Goal: Task Accomplishment & Management: Use online tool/utility

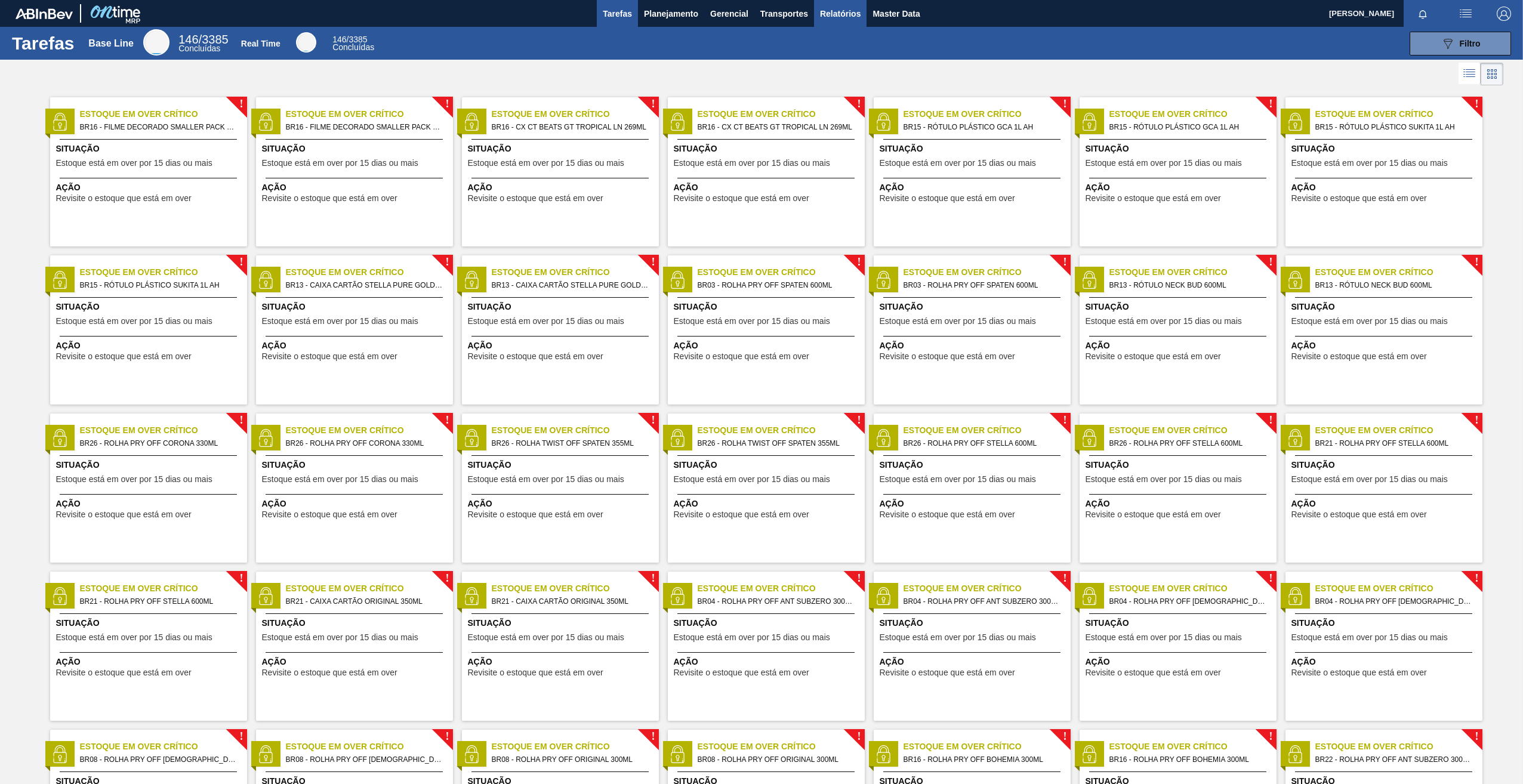
click at [833, 22] on button "Relatórios" at bounding box center [840, 13] width 53 height 27
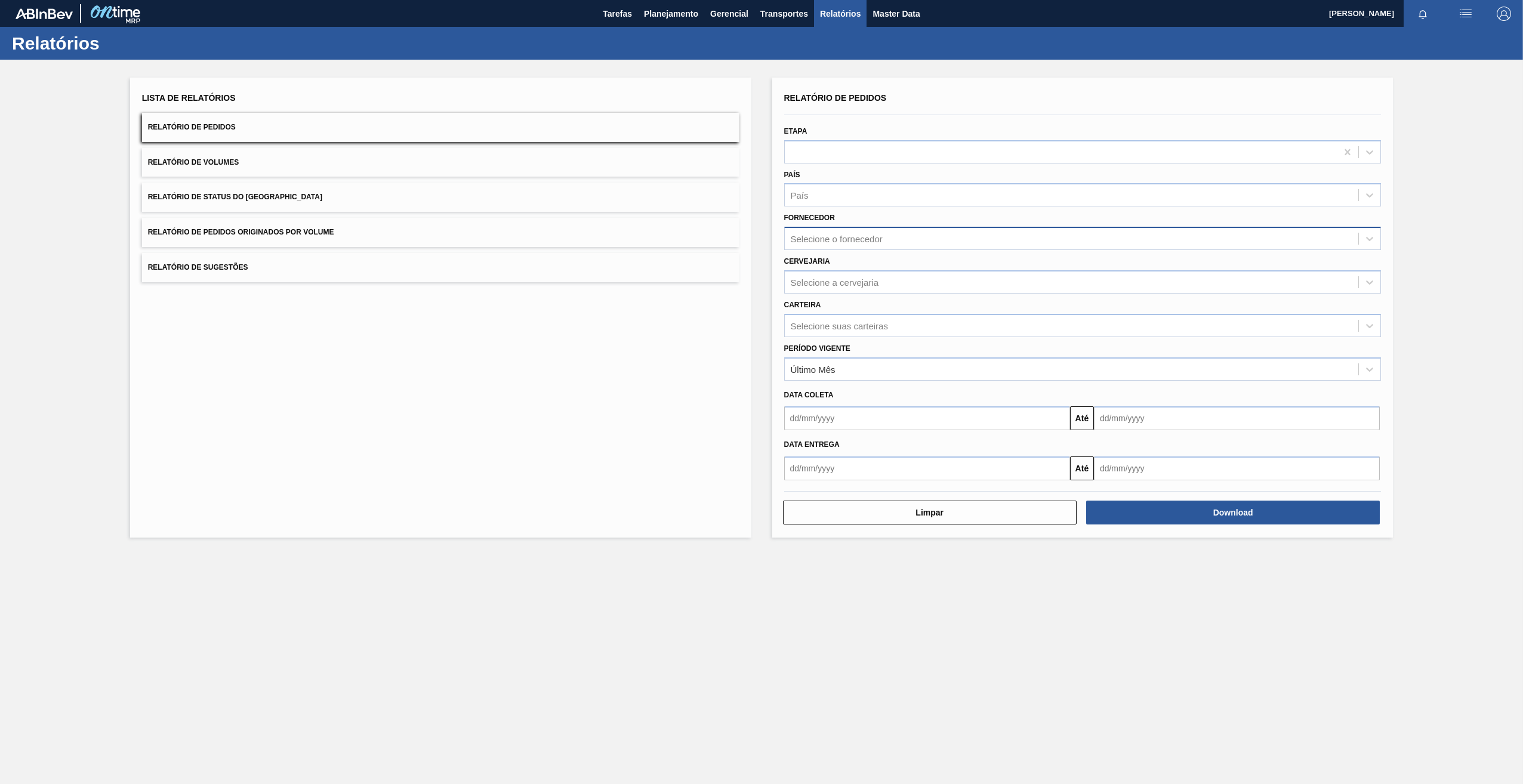
click at [829, 238] on div "Selecione o fornecedor" at bounding box center [837, 238] width 92 height 10
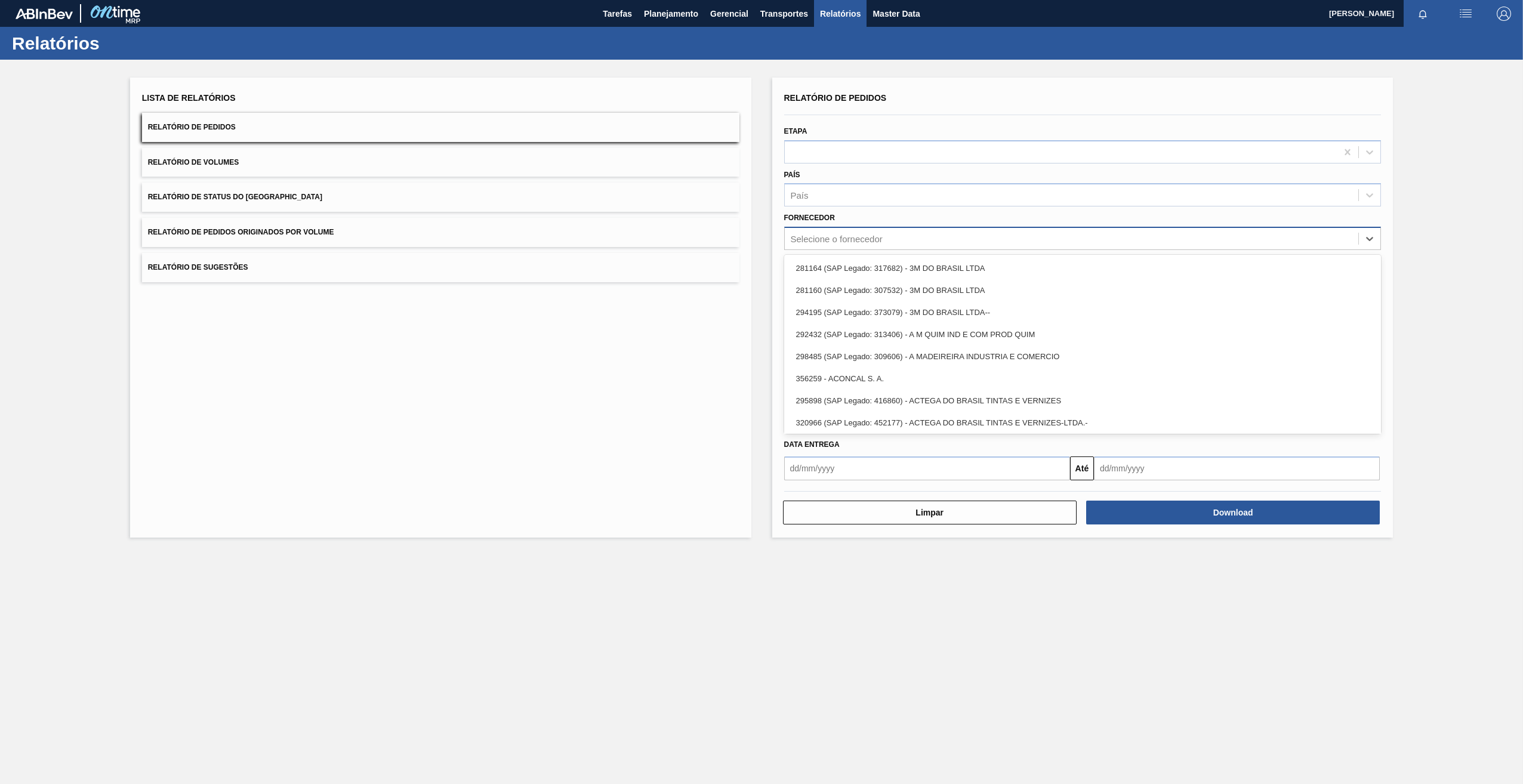
paste input "279470"
type input "279470"
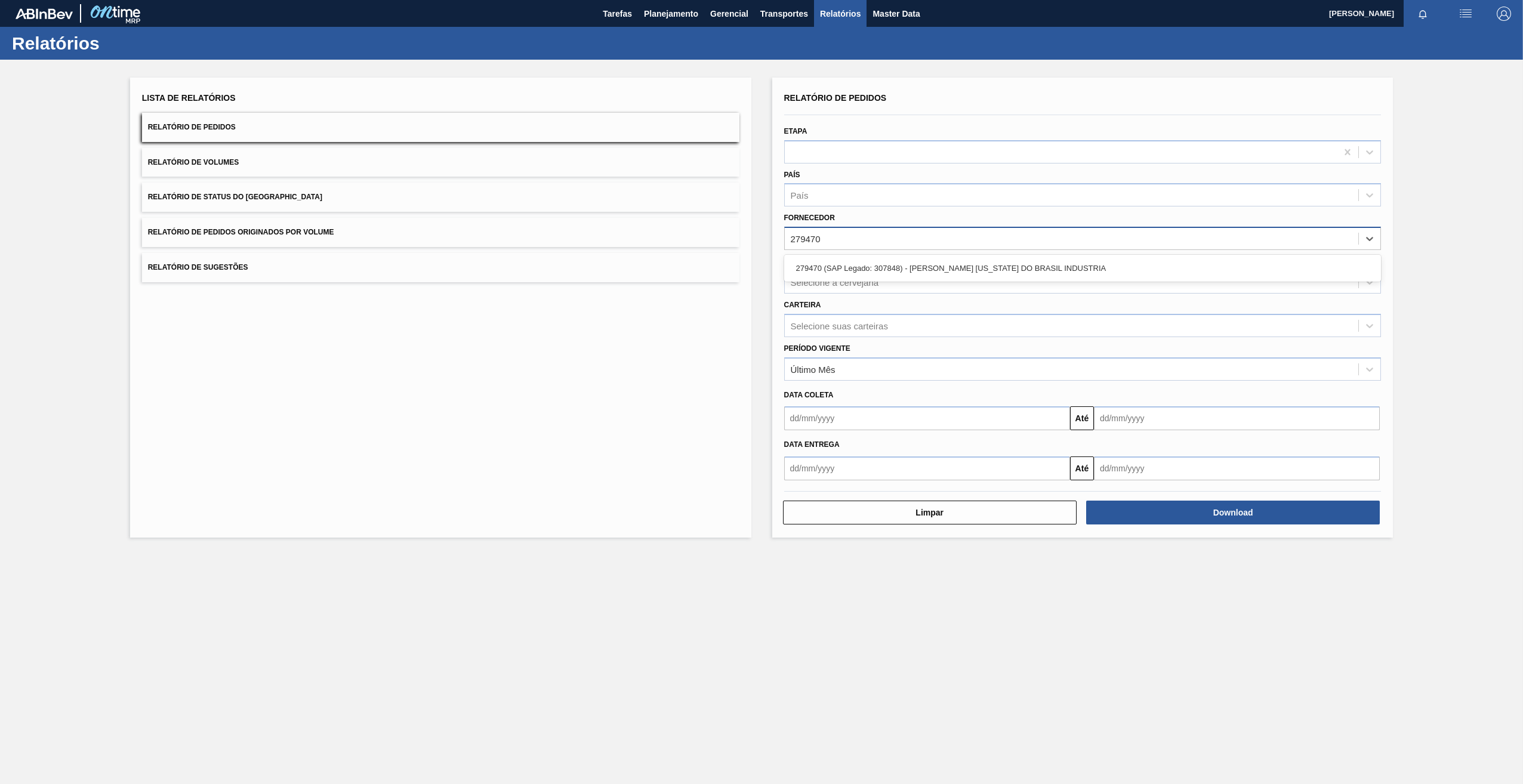
drag, startPoint x: 814, startPoint y: 271, endPoint x: 786, endPoint y: 271, distance: 28.0
click at [814, 271] on div "279470 (SAP Legado: 307848) - [PERSON_NAME] [US_STATE] DO BRASIL INDUSTRIA" at bounding box center [1082, 268] width 597 height 22
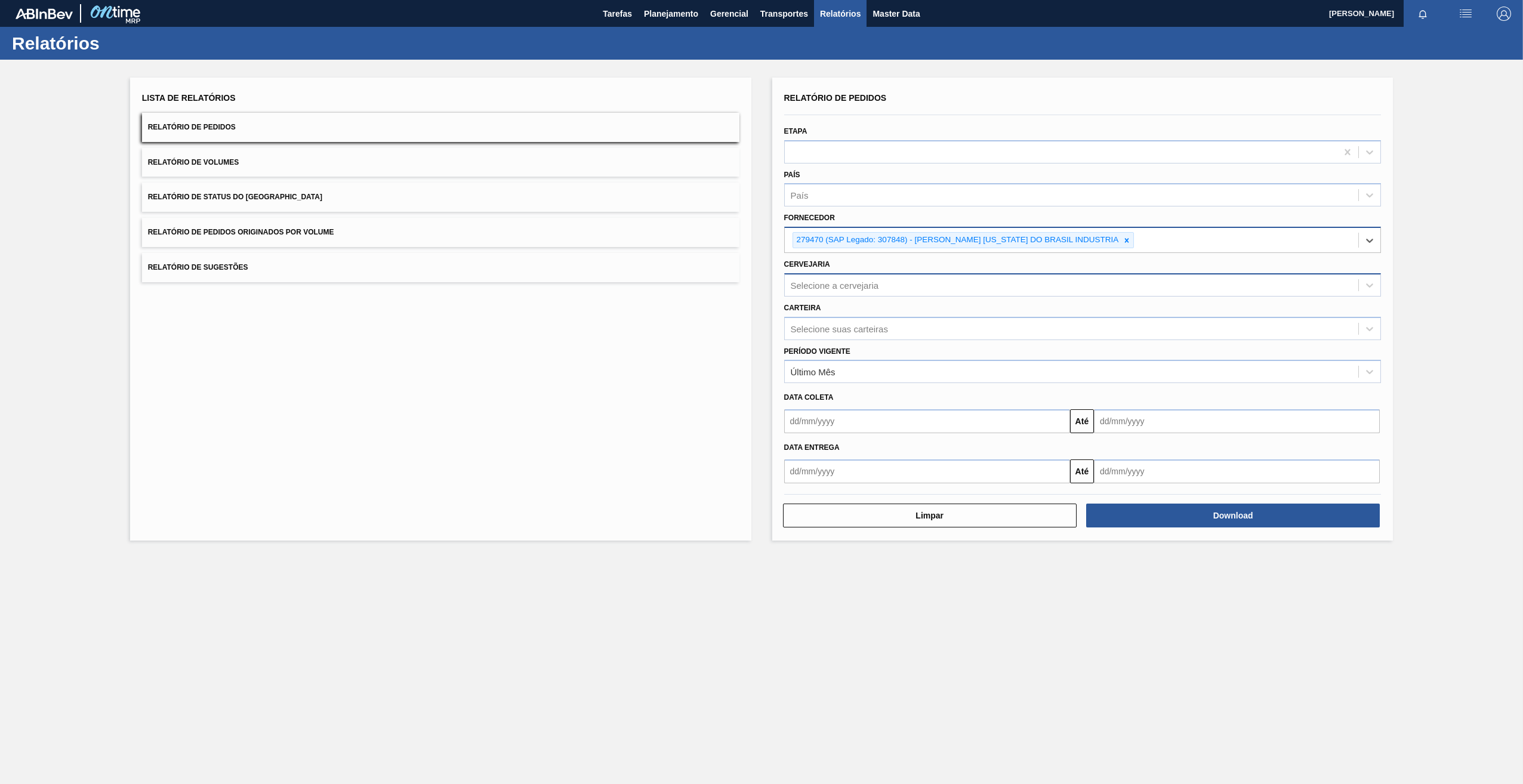
click at [839, 288] on div "Selecione a cervejaria" at bounding box center [835, 285] width 88 height 10
type input "BR26"
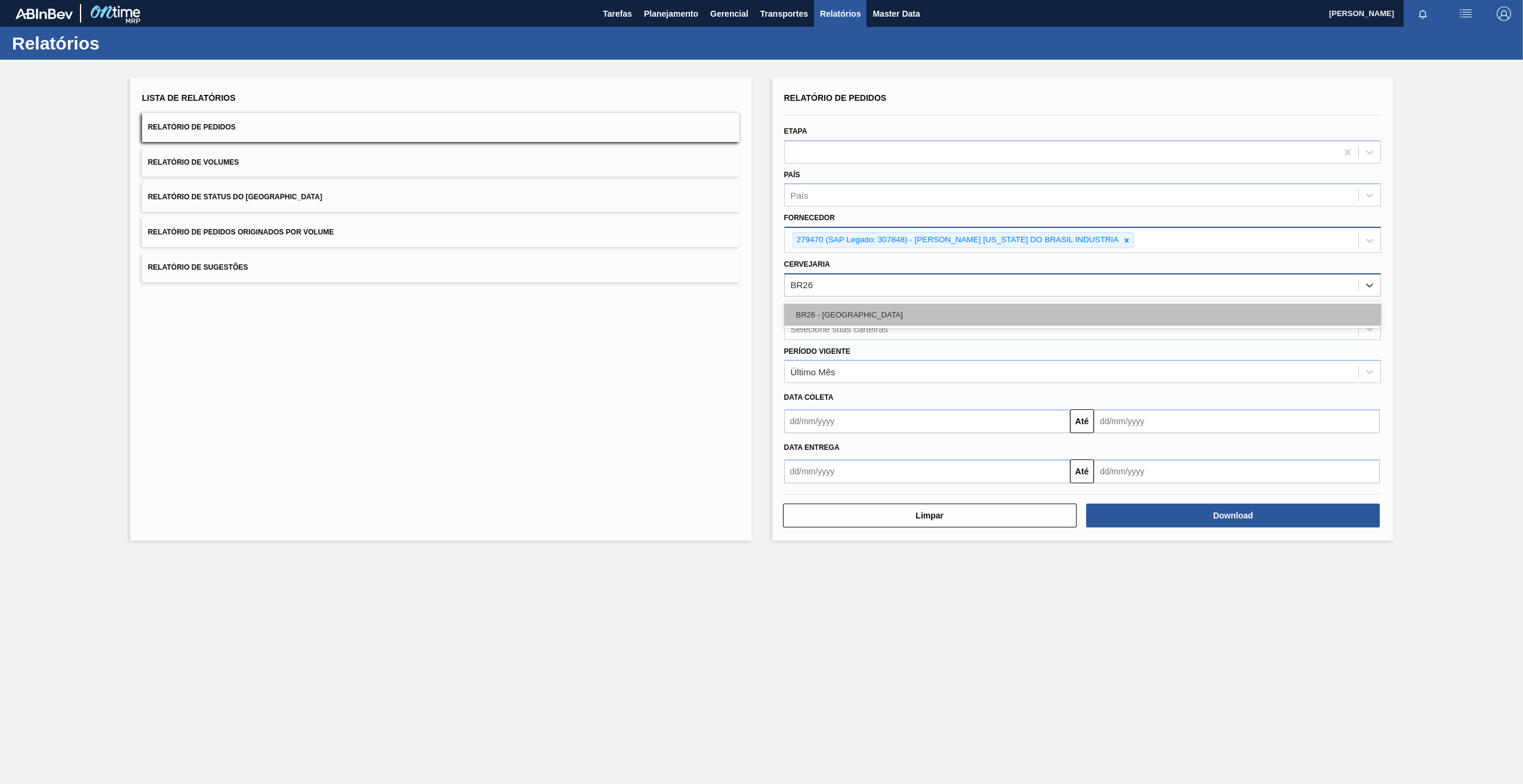
click at [827, 323] on div "BR26 - [GEOGRAPHIC_DATA]" at bounding box center [1082, 315] width 597 height 22
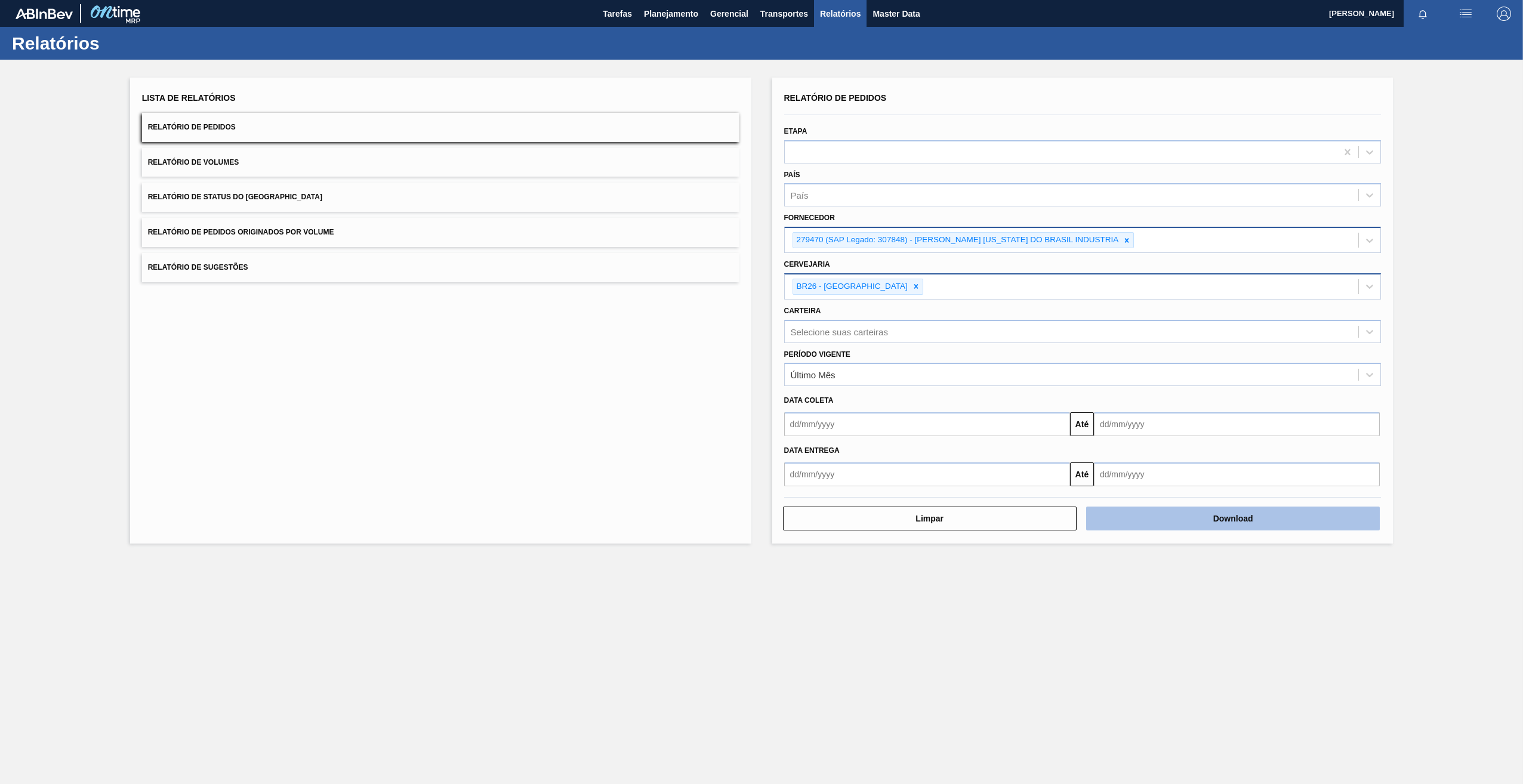
click at [1183, 525] on button "Download" at bounding box center [1233, 518] width 294 height 24
